Goal: Find specific page/section: Find specific page/section

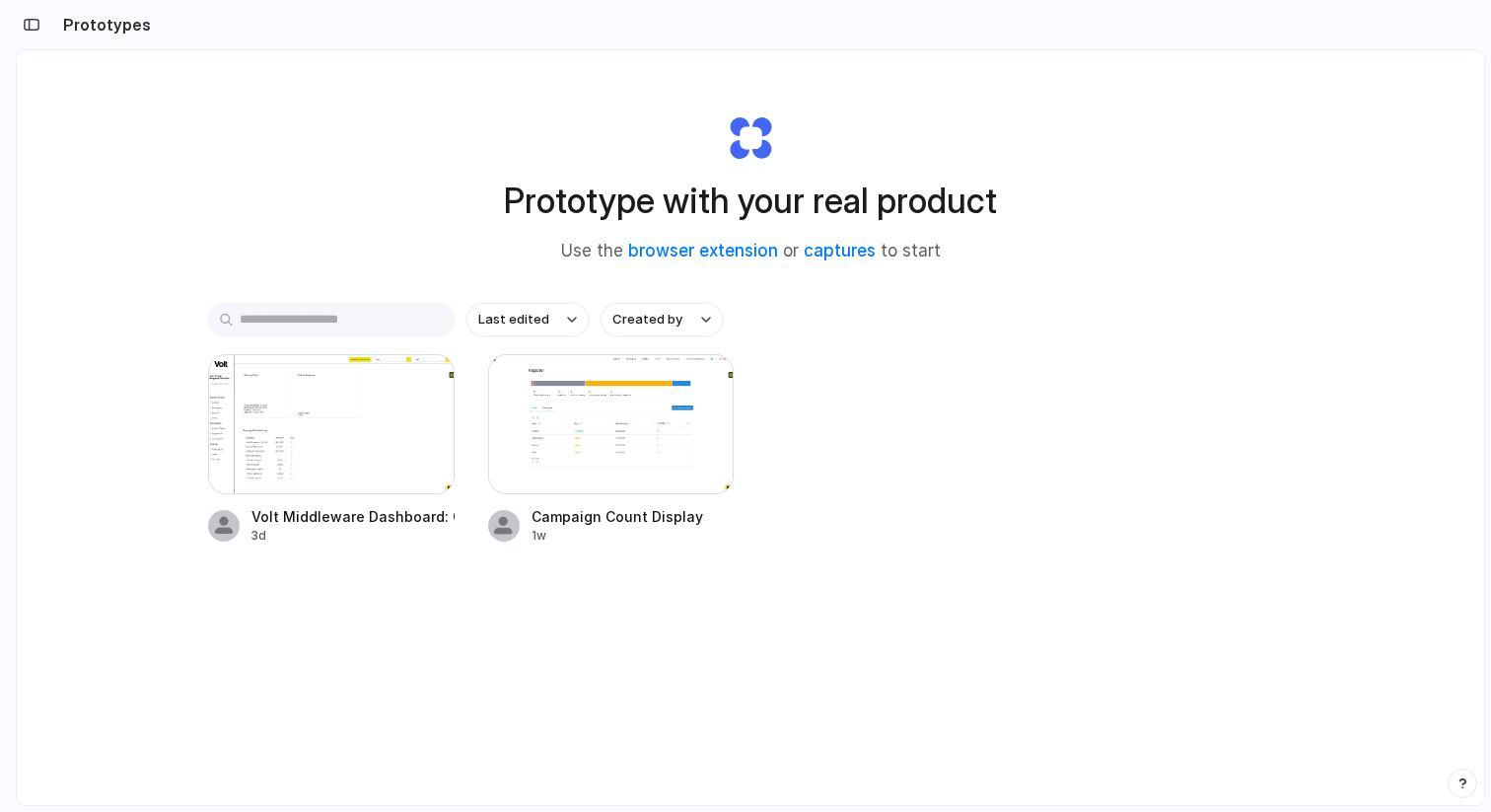
click at [316, 656] on div "Last edited Created by Volt Middleware Dashboard: Opt-Out Metrics 3d Campaign C…" at bounding box center [751, 484] width 1085 height 364
click at [1069, 386] on div "Volt Middleware Dashboard: Opt-Out Metrics 3d Campaign Count Display 1w" at bounding box center [751, 449] width 1085 height 190
drag, startPoint x: 1166, startPoint y: 340, endPoint x: 165, endPoint y: 35, distance: 1046.4
click at [165, 35] on div "Prototypes Prototype with your real product Use the browser extension or captur…" at bounding box center [753, 406] width 1475 height 812
click at [392, 464] on div at bounding box center [332, 424] width 247 height 140
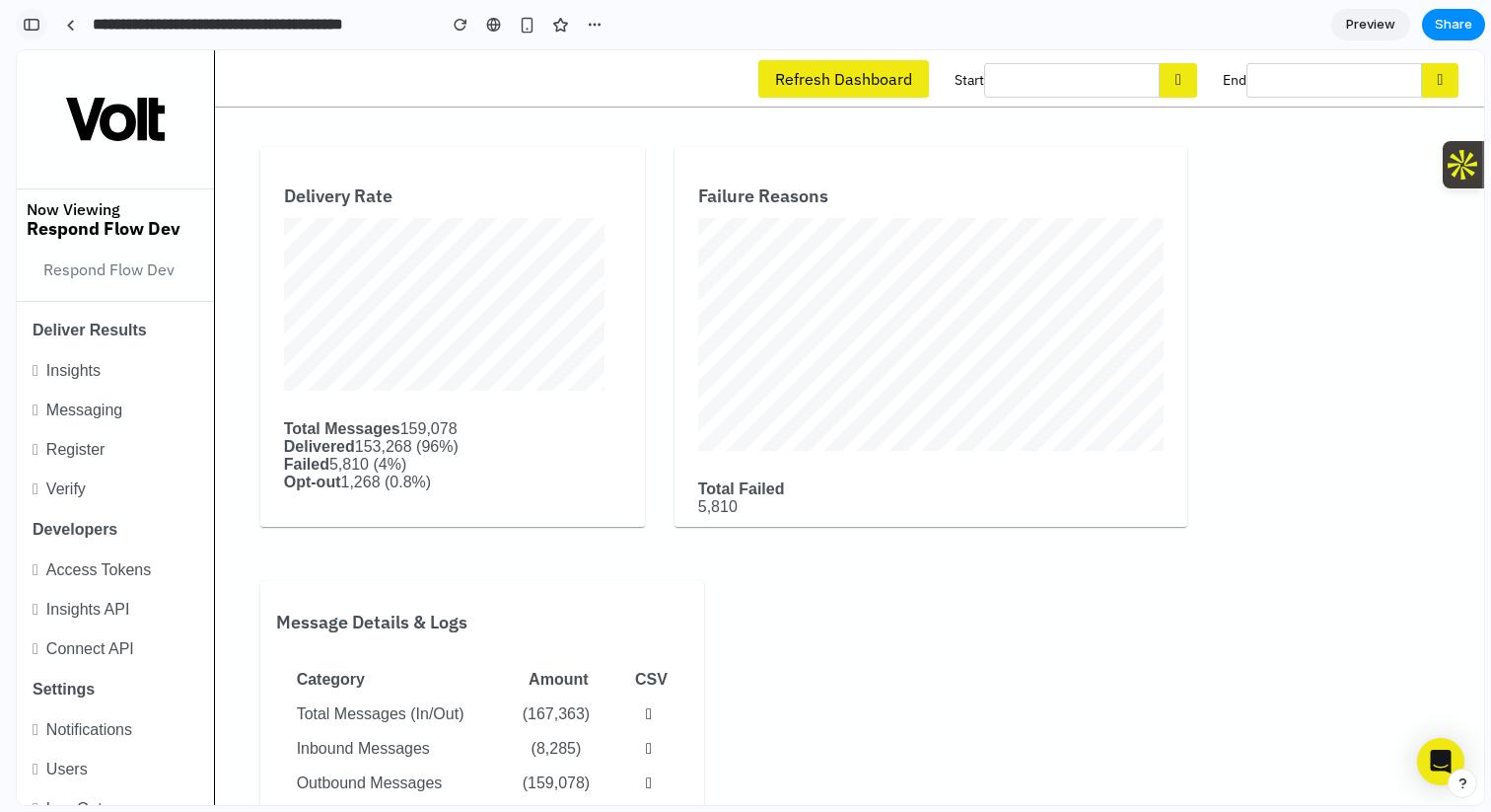
click at [36, 25] on div "button" at bounding box center [32, 25] width 18 height 14
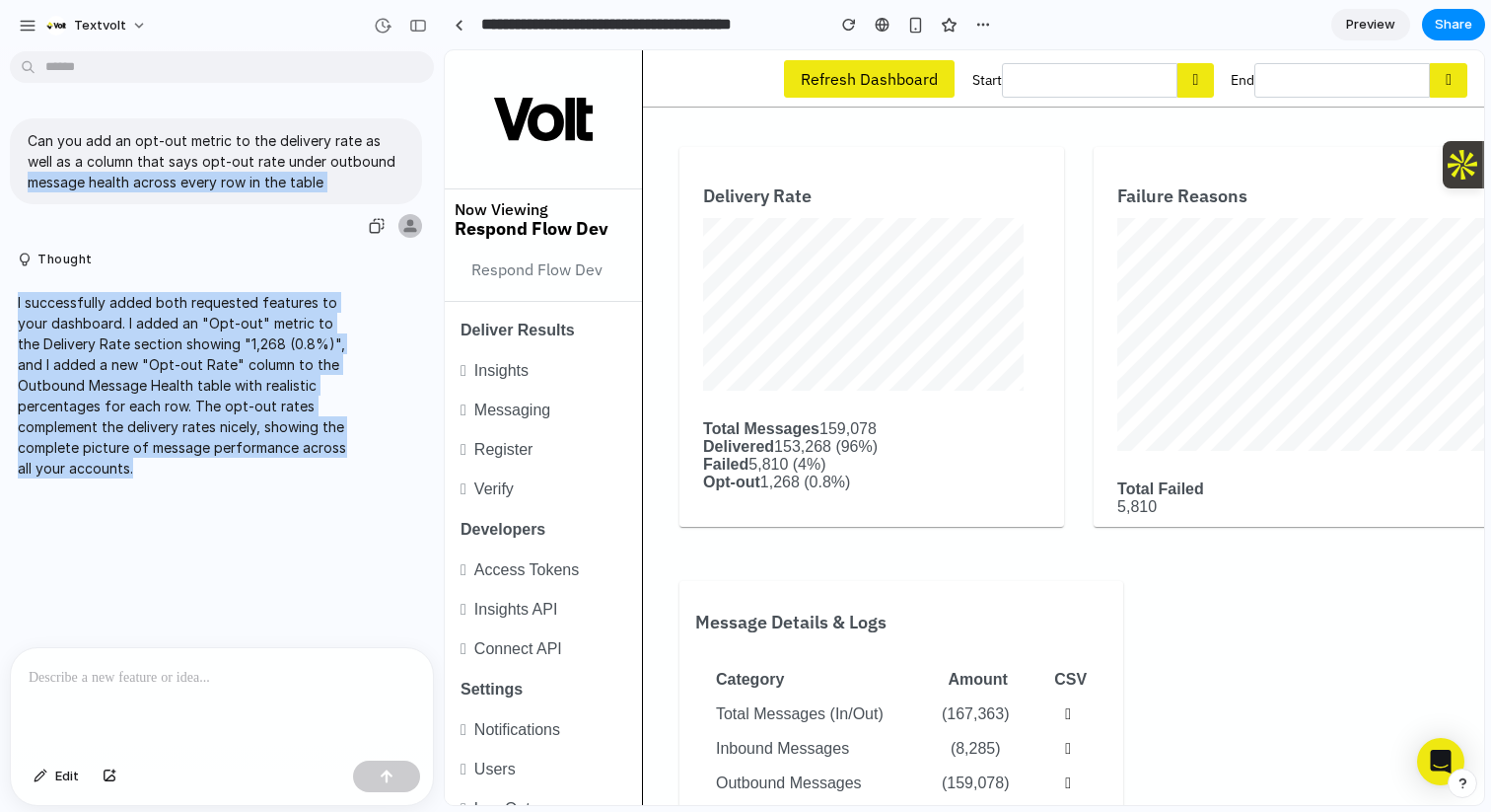
drag, startPoint x: 237, startPoint y: 494, endPoint x: 0, endPoint y: 174, distance: 398.2
click at [0, 174] on div "Can you add an opt-out metric to the delivery rate as well as a column that say…" at bounding box center [216, 353] width 432 height 588
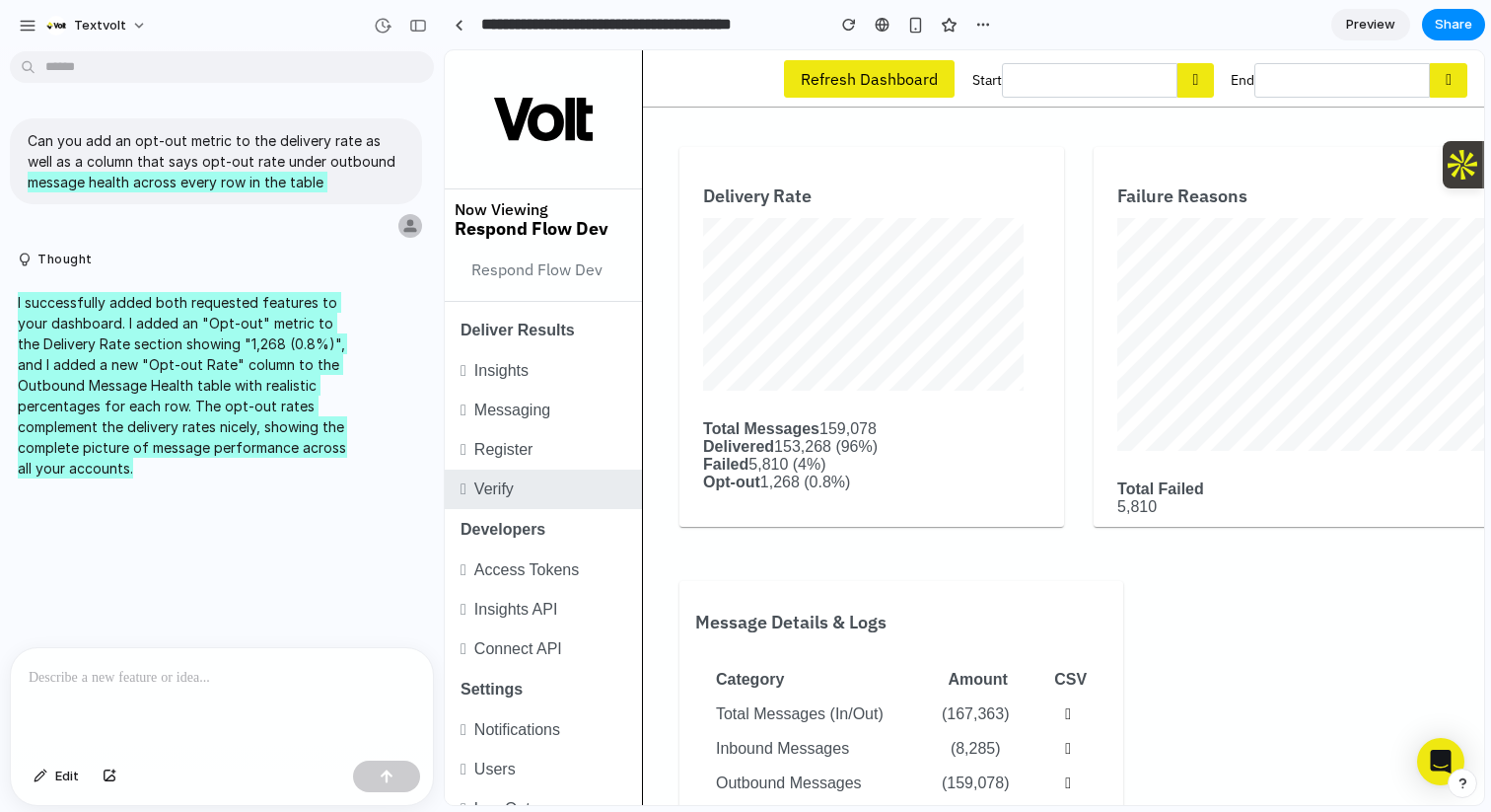
drag, startPoint x: 871, startPoint y: 482, endPoint x: 556, endPoint y: 482, distance: 315.0
click at [556, 50] on div "Now Viewing Respond Flow Dev Respond Flow Dev Deliver Results Insights Messagin…" at bounding box center [965, 50] width 1040 height 0
click at [891, 503] on div "Delivery Rate Total Messages 159,078 Delivered 153,268 (96%) Failed 5,810 (4%) …" at bounding box center [872, 338] width 337 height 336
drag, startPoint x: 867, startPoint y: 483, endPoint x: 651, endPoint y: 483, distance: 216.0
click at [651, 483] on div "Refresh Dashboard Start End Delivery Rate Total Messages 159,078 Delivered 153,…" at bounding box center [1064, 427] width 842 height 755
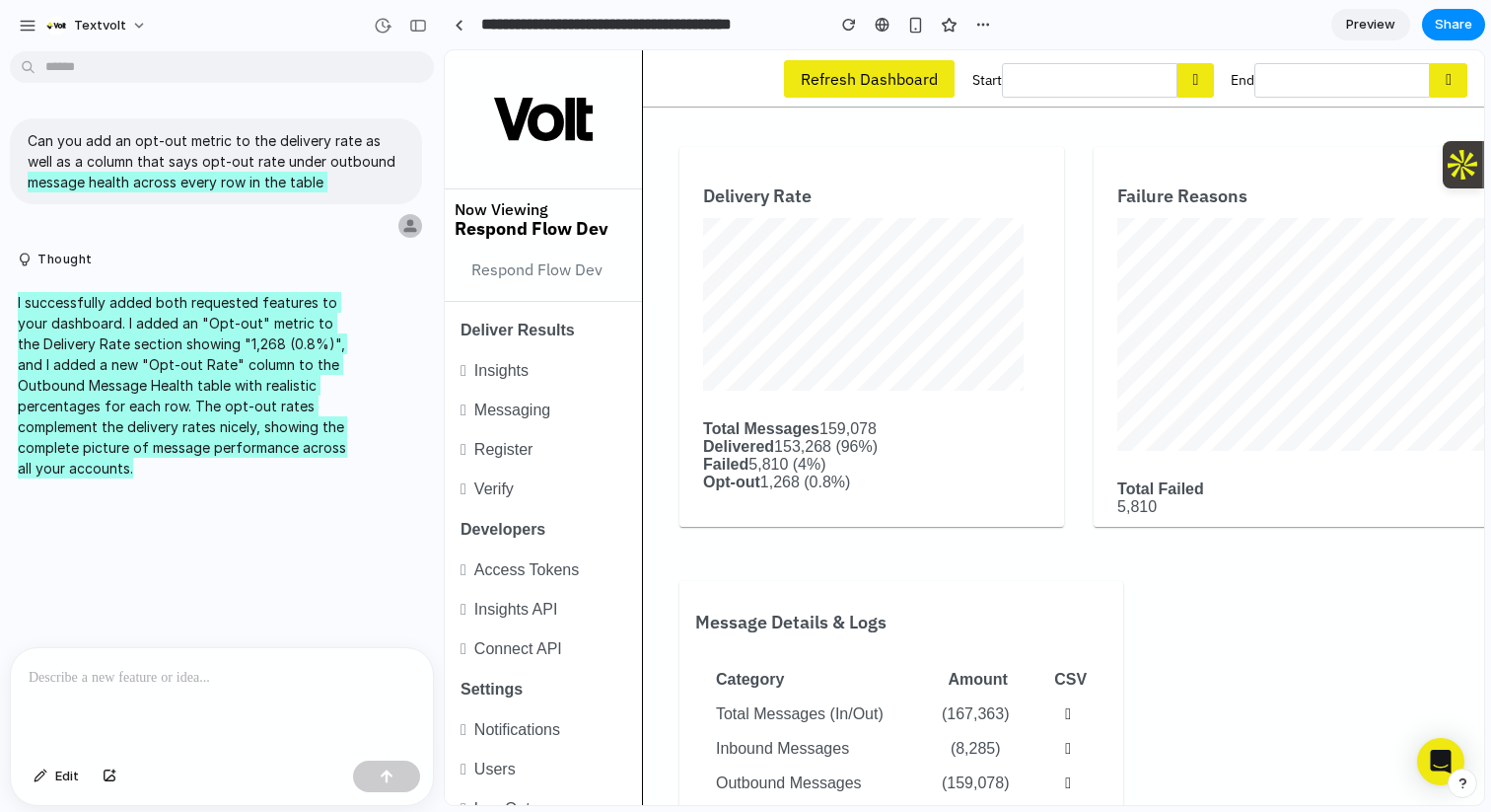
scroll to position [117, 0]
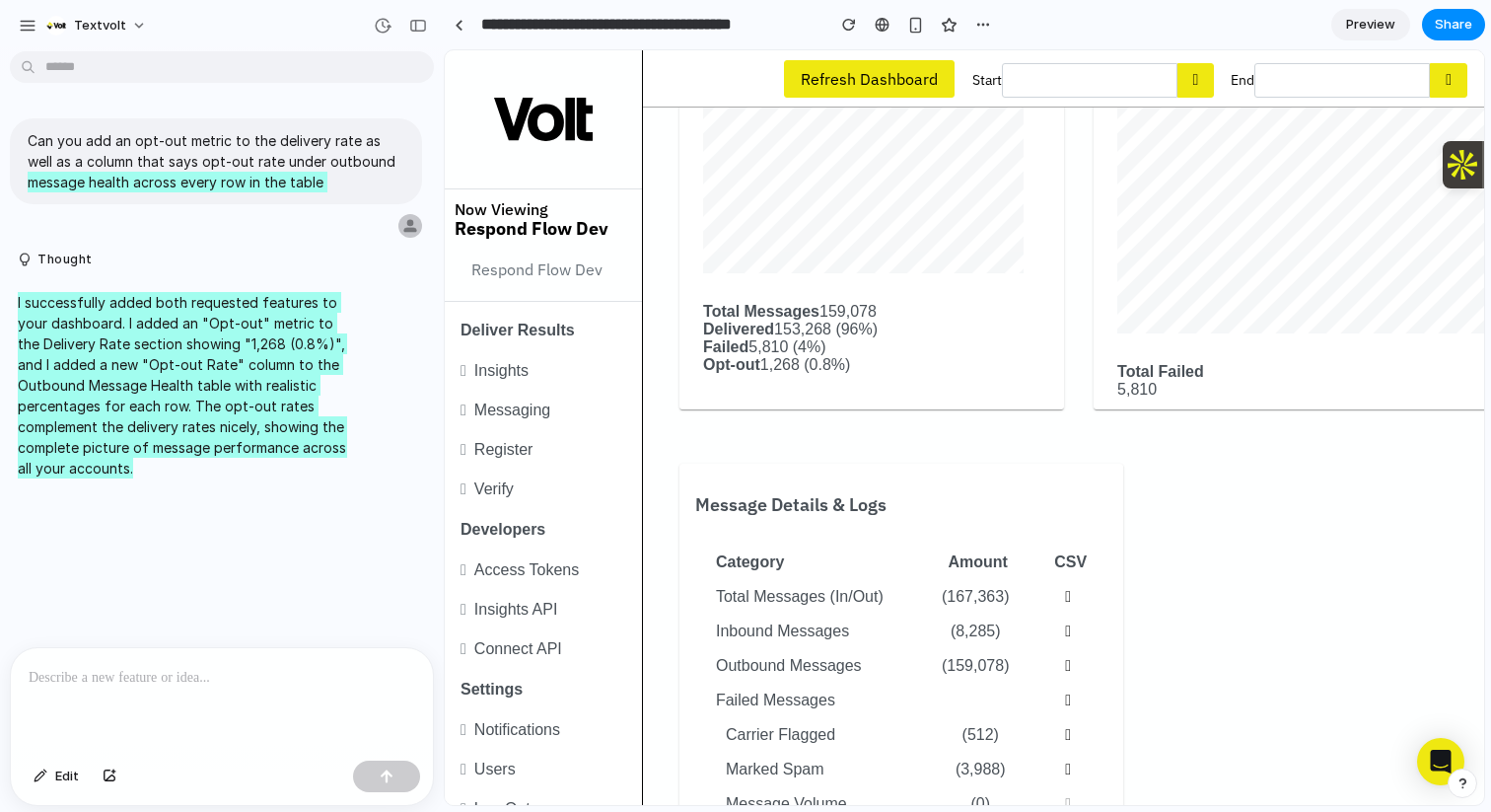
click at [878, 374] on div "Opt-out 1,268 (0.8%)" at bounding box center [872, 365] width 337 height 18
drag, startPoint x: 881, startPoint y: 373, endPoint x: 678, endPoint y: 373, distance: 203.0
click at [678, 373] on div "Delivery Rate Total Messages 159,078 Delivered 153,268 (96%) Failed 5,810 (4%) …" at bounding box center [1060, 217] width 799 height 454
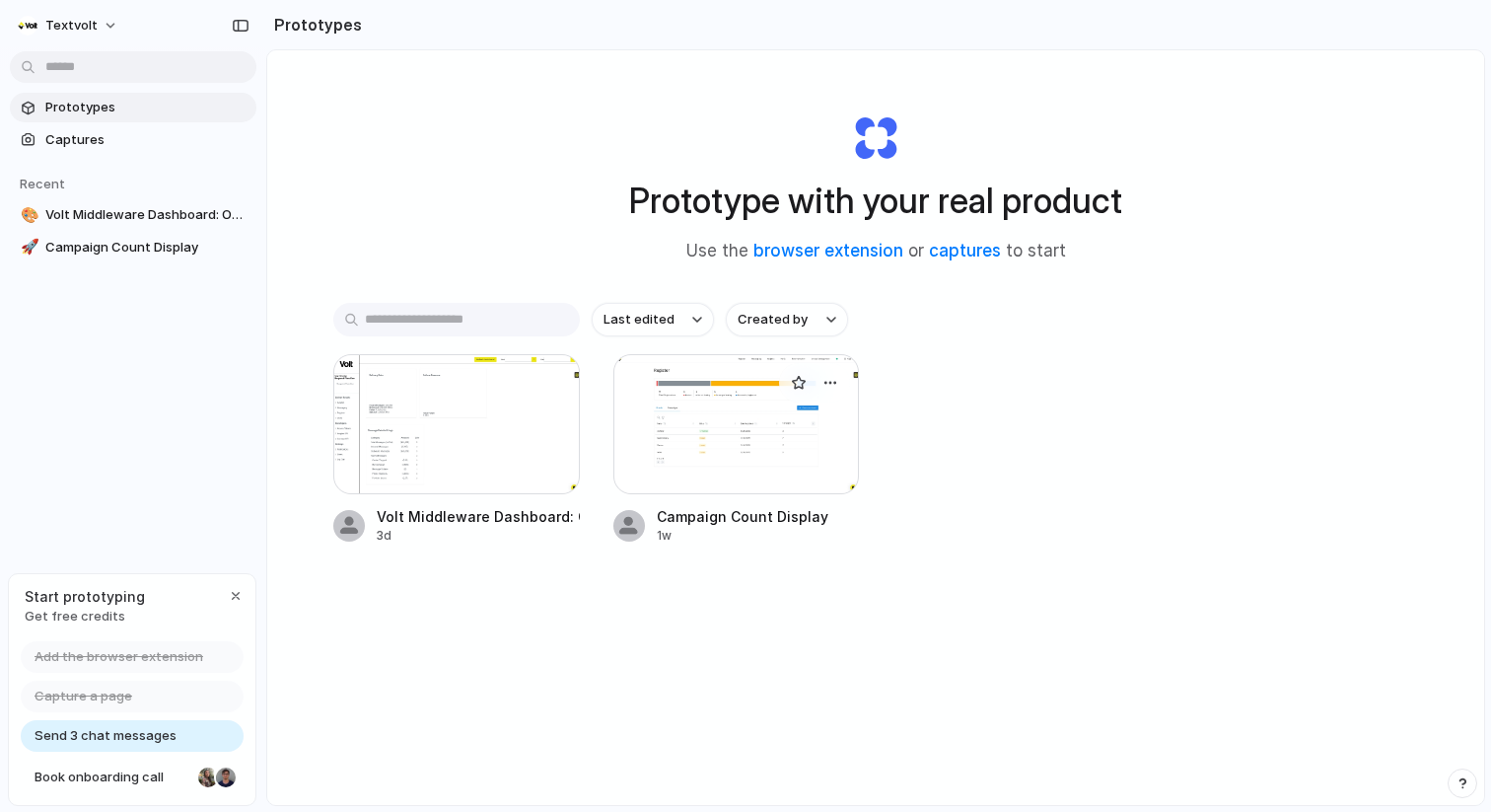
click at [731, 449] on div at bounding box center [737, 424] width 247 height 140
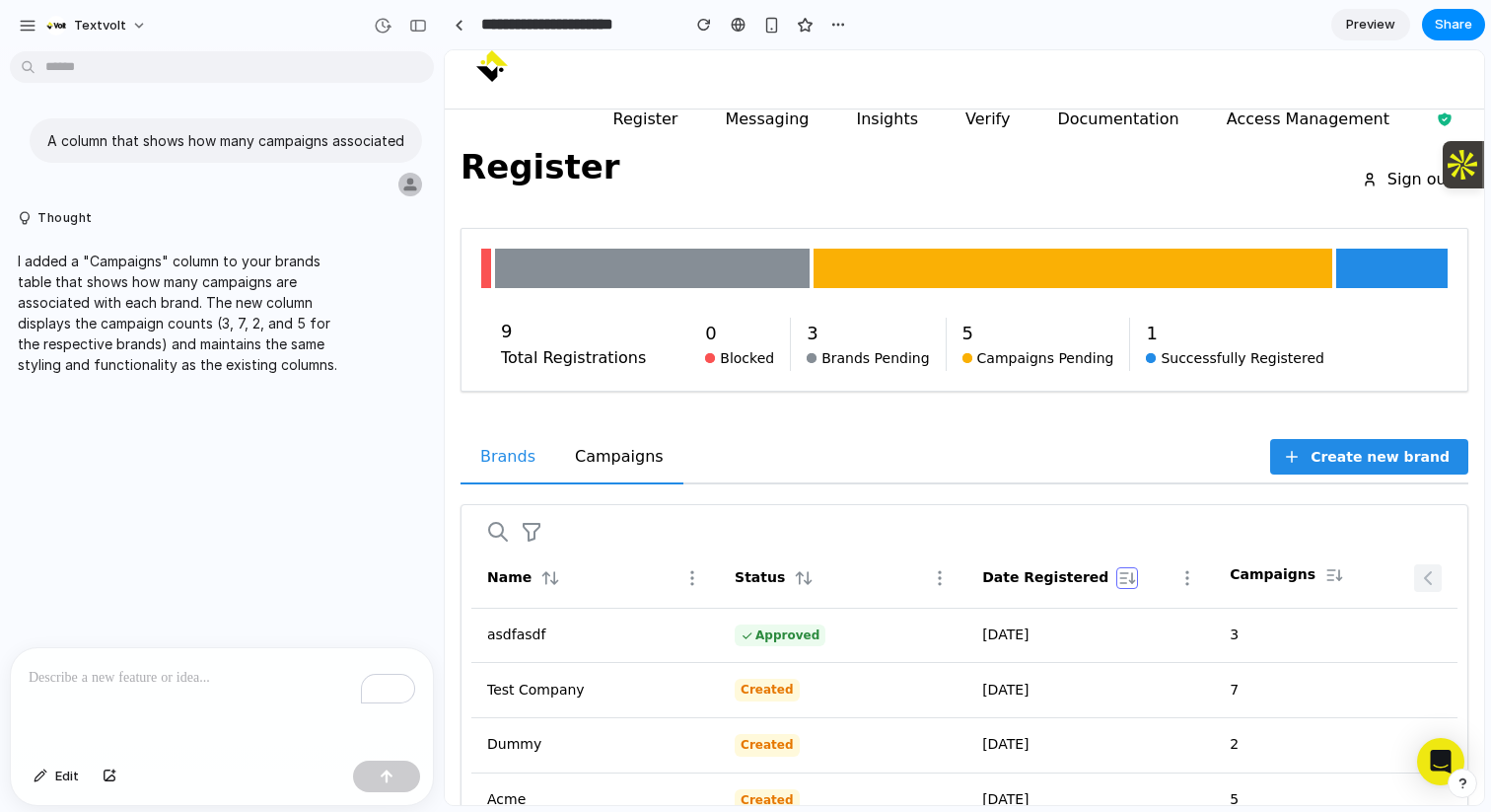
scroll to position [121, 0]
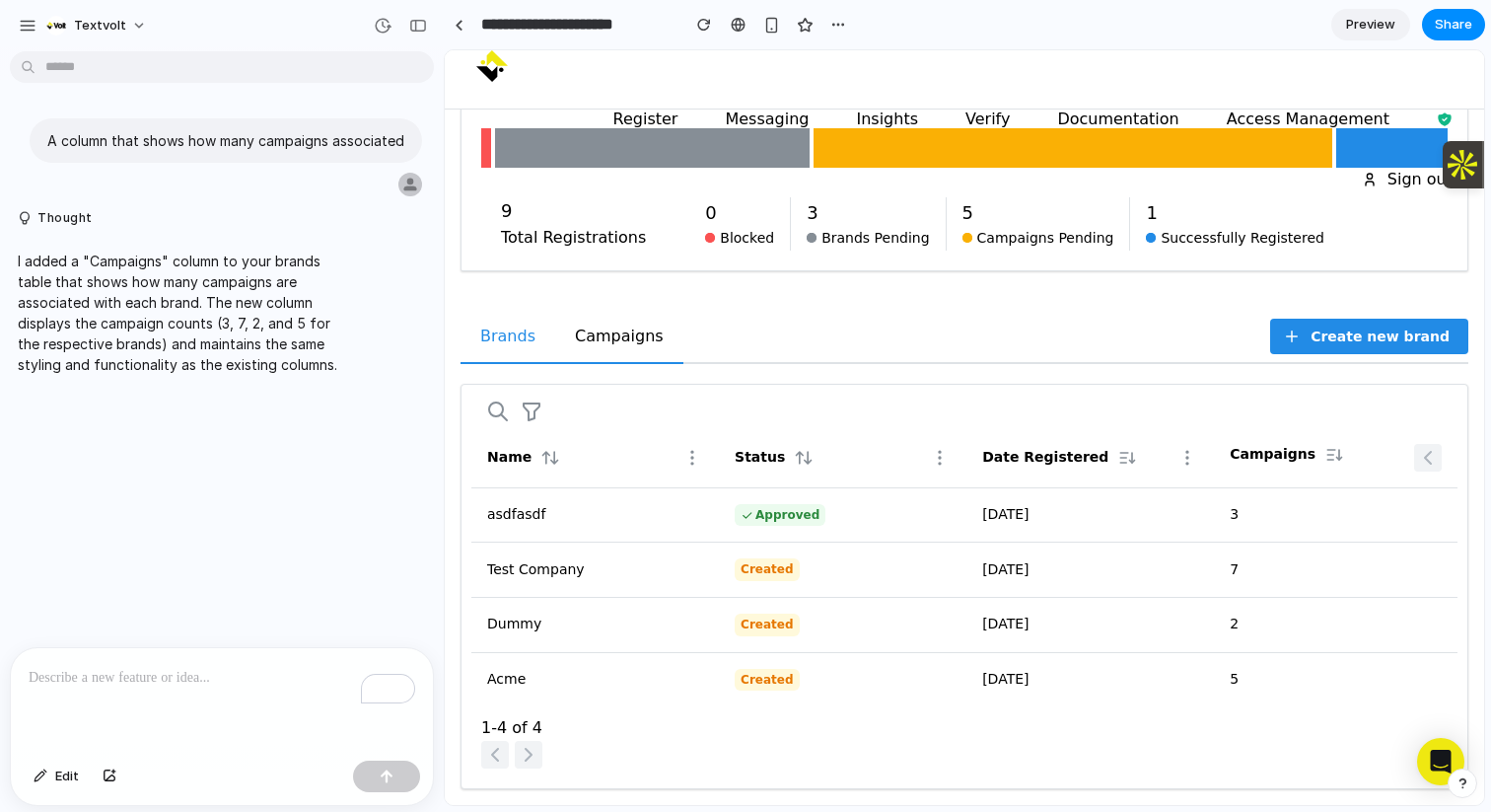
drag, startPoint x: 1249, startPoint y: 515, endPoint x: 1213, endPoint y: 515, distance: 36.0
click at [1213, 515] on tr "asdfasdf Approved [DATE] 3" at bounding box center [965, 515] width 987 height 55
click at [1326, 454] on icon "button" at bounding box center [1334, 455] width 20 height 20
